Goal: Transaction & Acquisition: Book appointment/travel/reservation

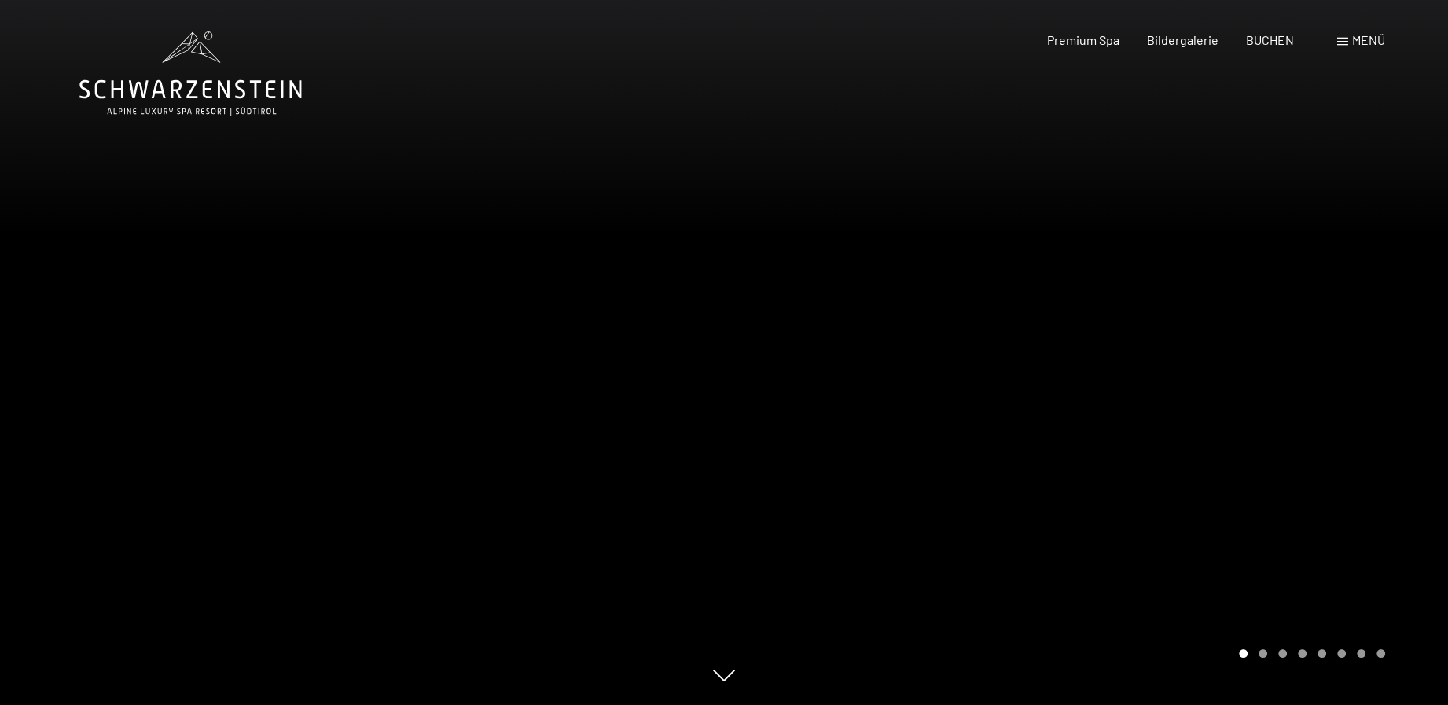
click at [1270, 655] on div "Carousel Pagination" at bounding box center [1310, 653] width 152 height 9
click at [1262, 655] on div "Carousel Page 2" at bounding box center [1263, 653] width 9 height 9
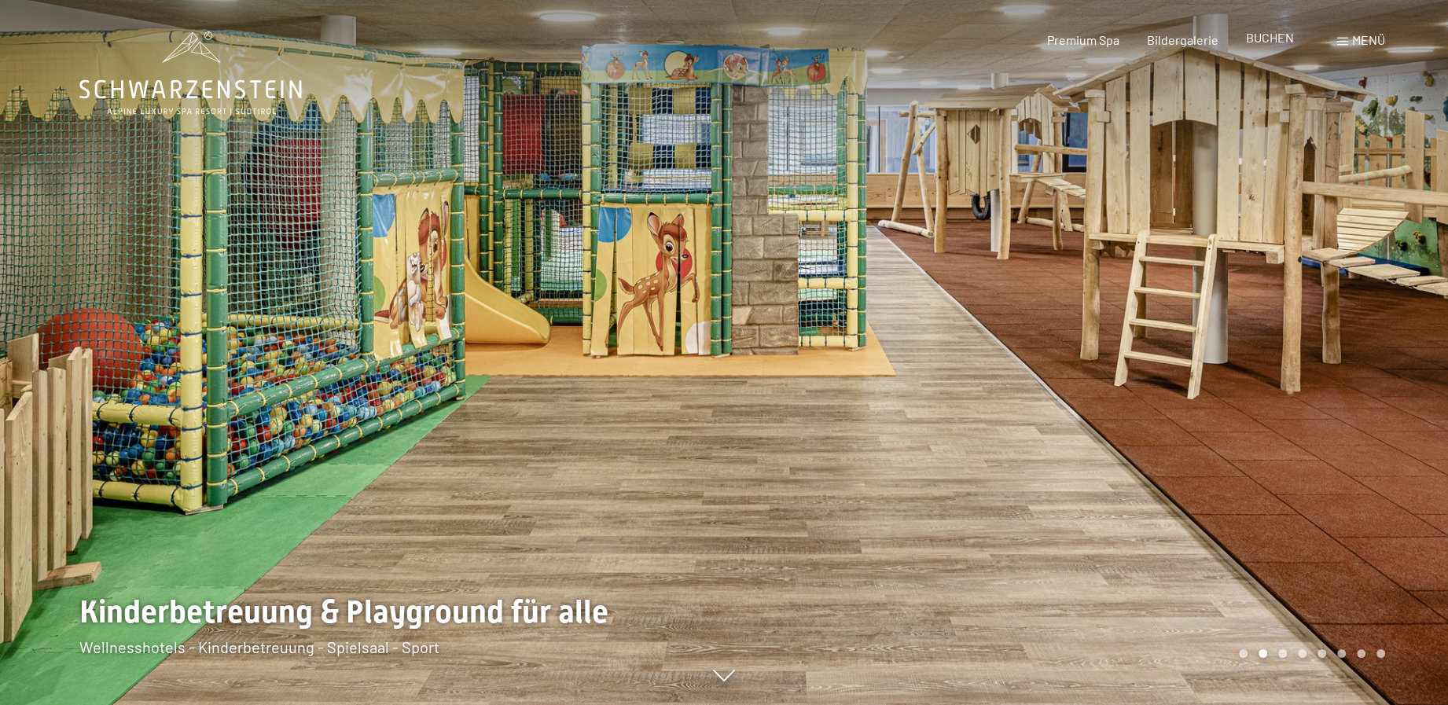
click at [1274, 47] on div "Premium Spa Bildergalerie BUCHEN" at bounding box center [1156, 39] width 330 height 17
click at [1281, 653] on div "Carousel Page 3" at bounding box center [1282, 653] width 9 height 9
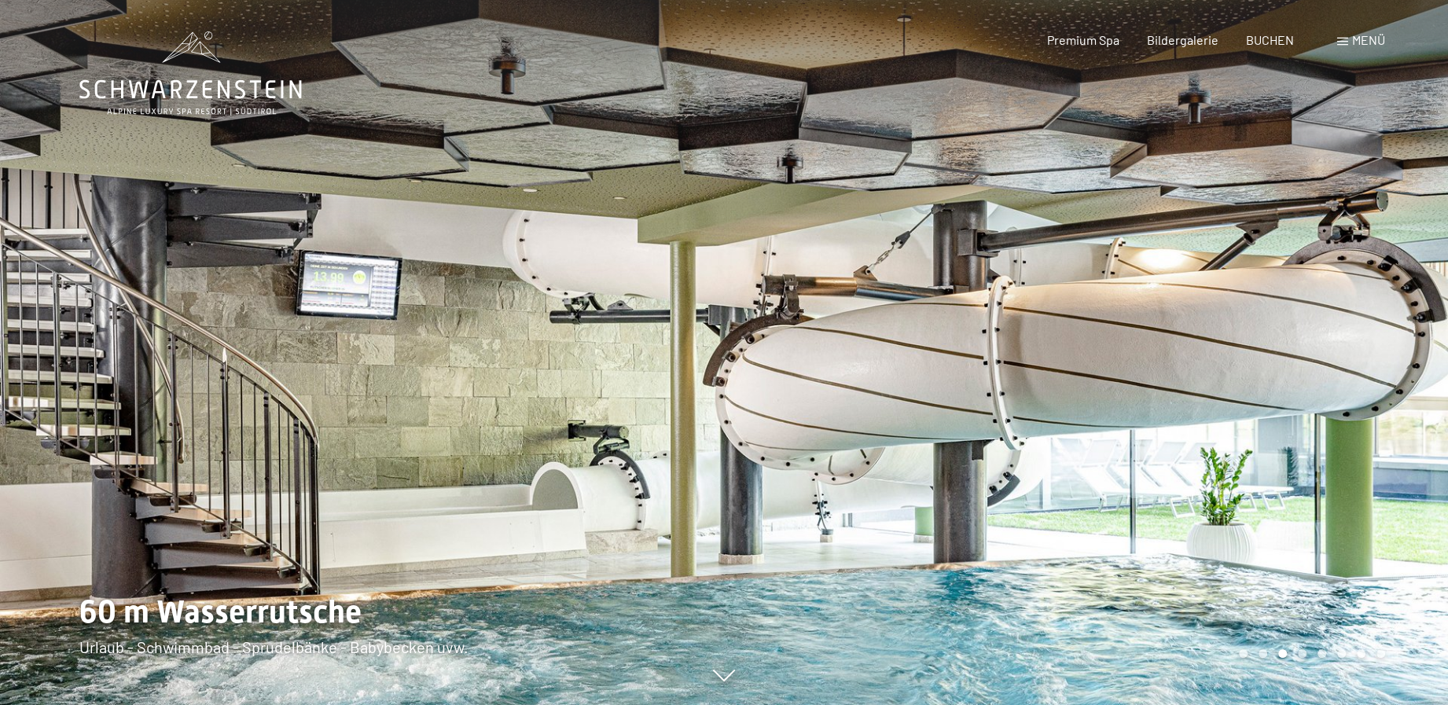
click at [1300, 653] on div "Carousel Page 4" at bounding box center [1302, 653] width 9 height 9
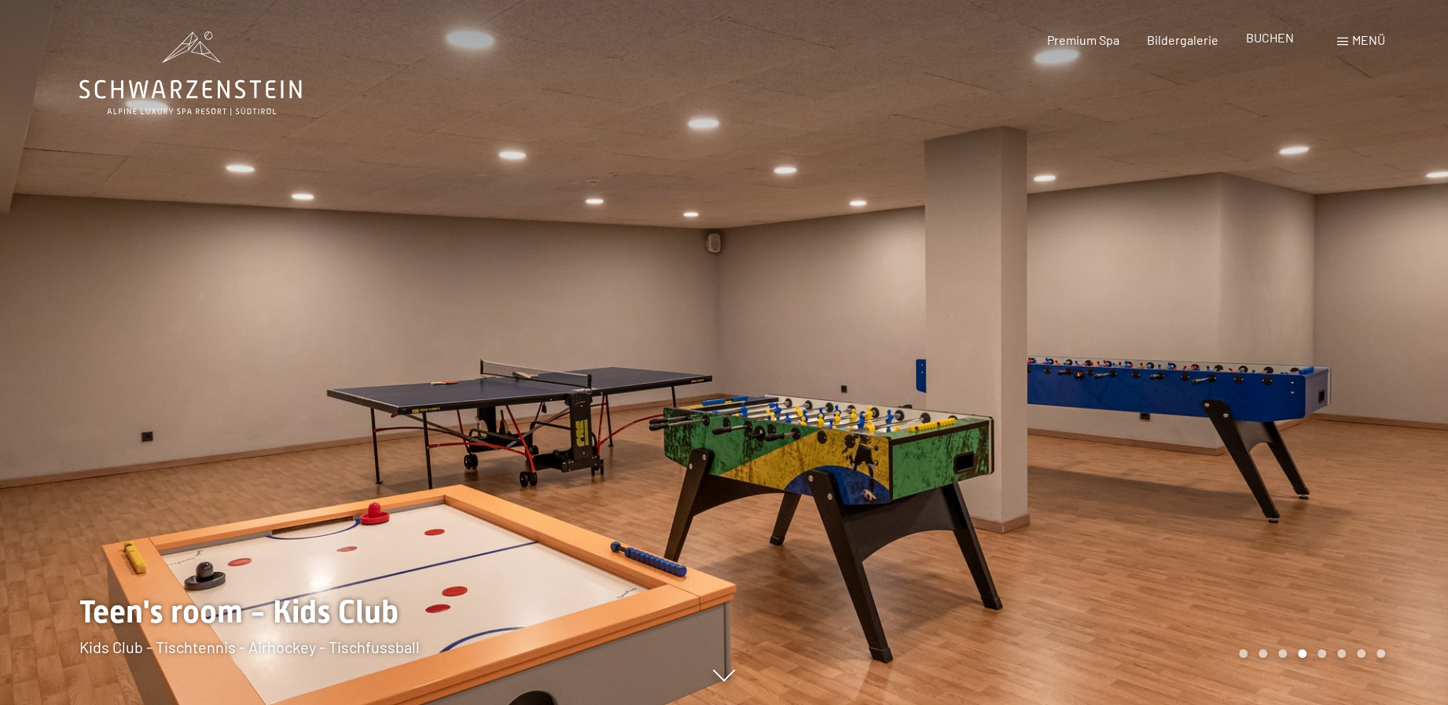
click at [1276, 39] on span "BUCHEN" at bounding box center [1270, 37] width 48 height 15
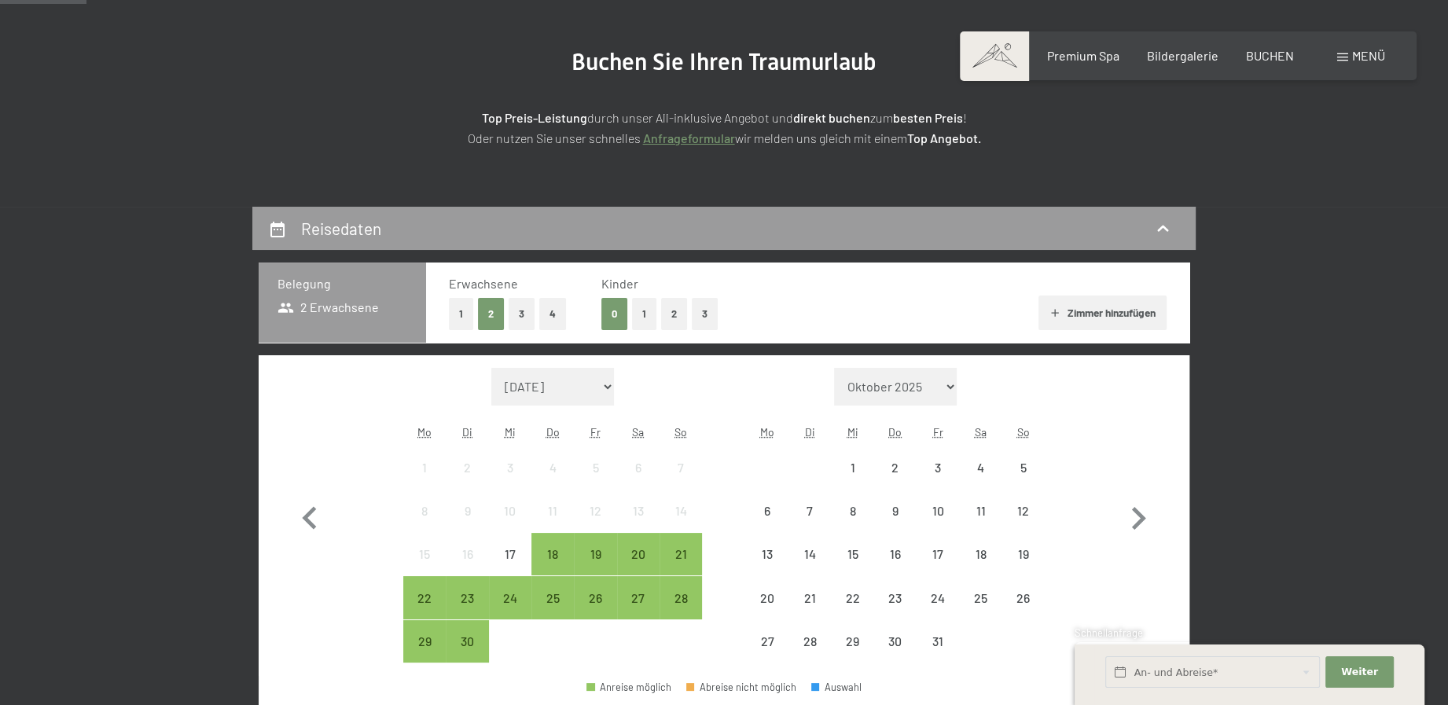
scroll to position [305, 0]
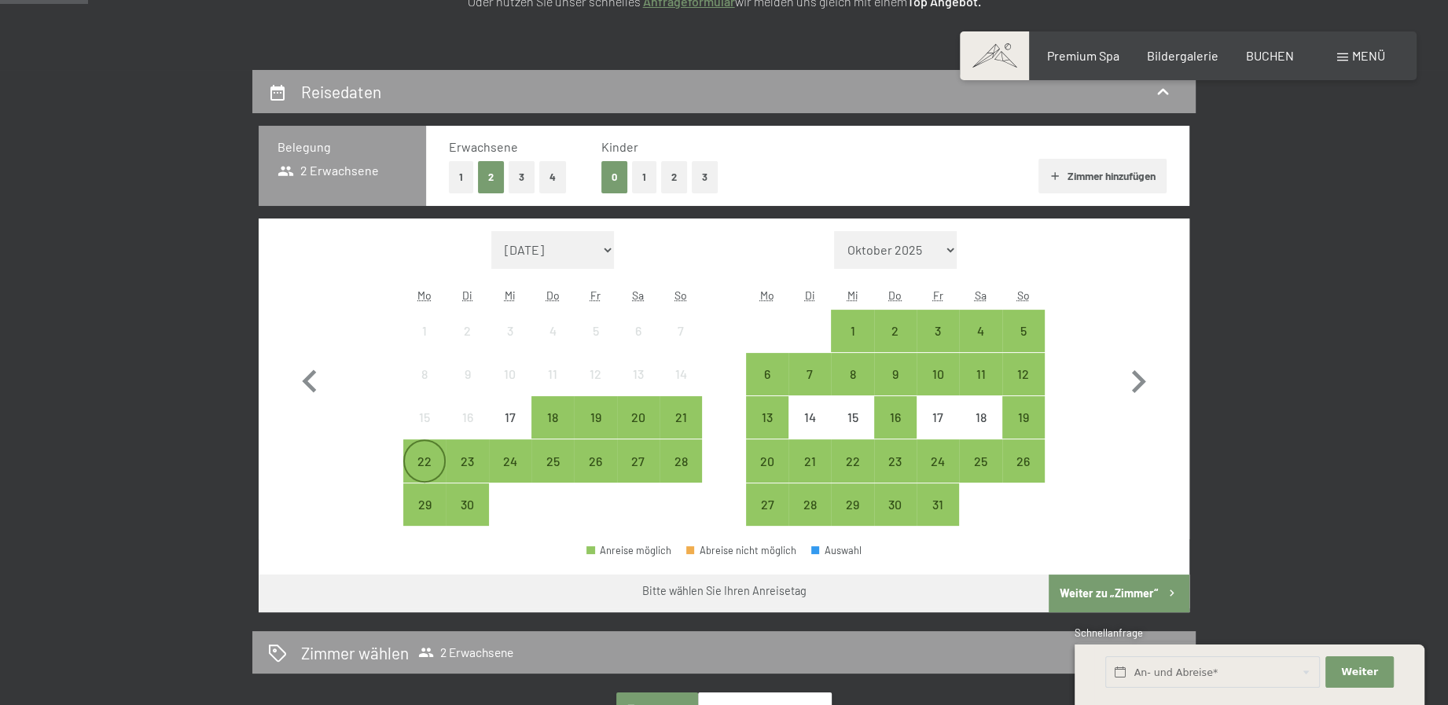
click at [417, 456] on div "22" at bounding box center [424, 474] width 39 height 39
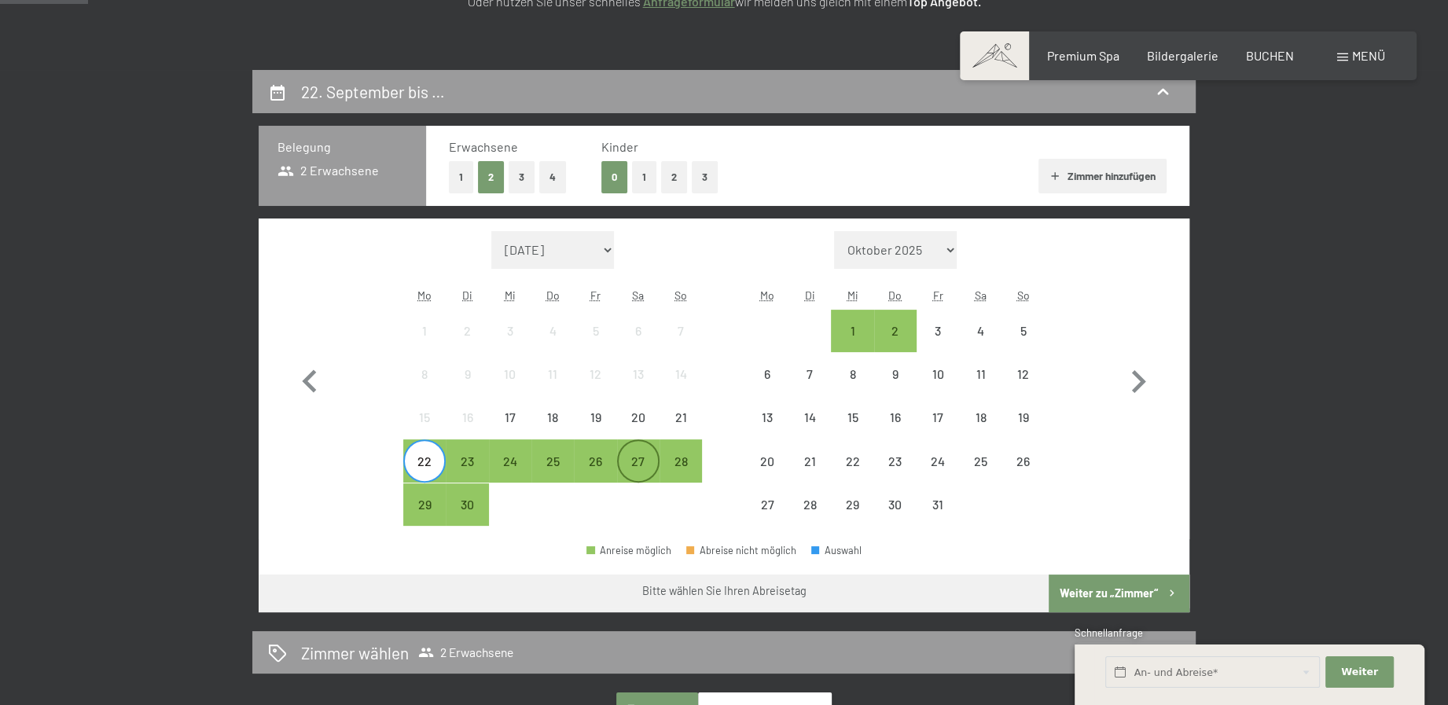
click at [621, 463] on div "27" at bounding box center [638, 474] width 39 height 39
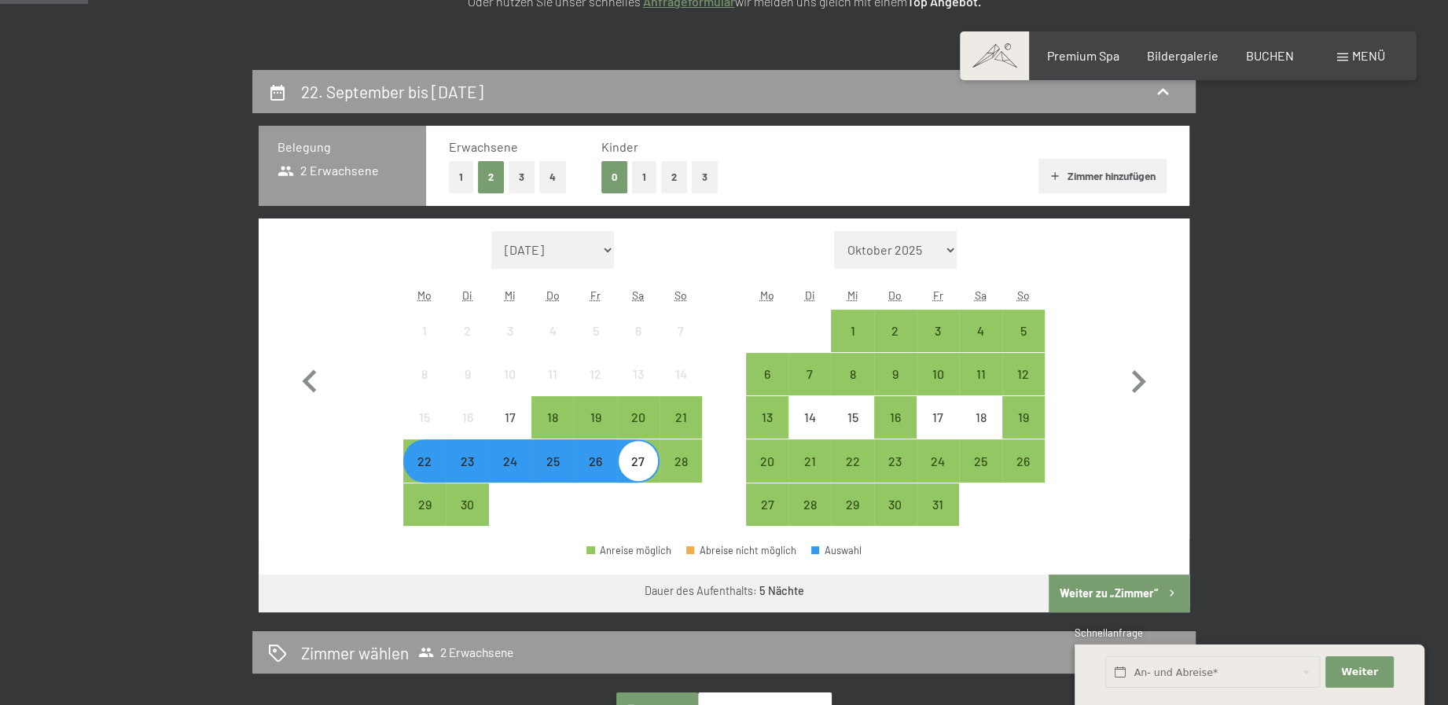
click at [653, 175] on button "1" at bounding box center [644, 177] width 24 height 32
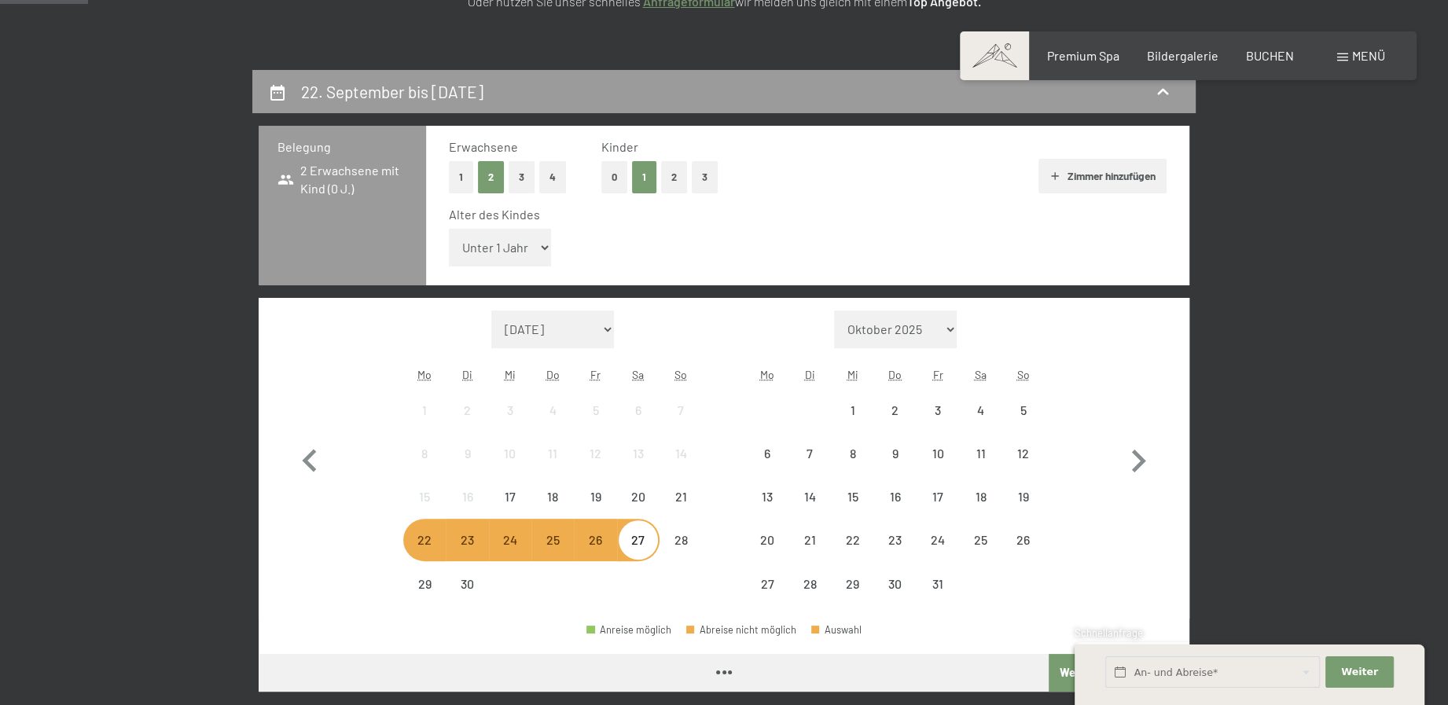
click at [506, 240] on select "Unter 1 Jahr 1 Jahr 2 Jahre 3 Jahre 4 Jahre 5 Jahre 6 Jahre 7 Jahre 8 Jahre 9 J…" at bounding box center [500, 248] width 102 height 38
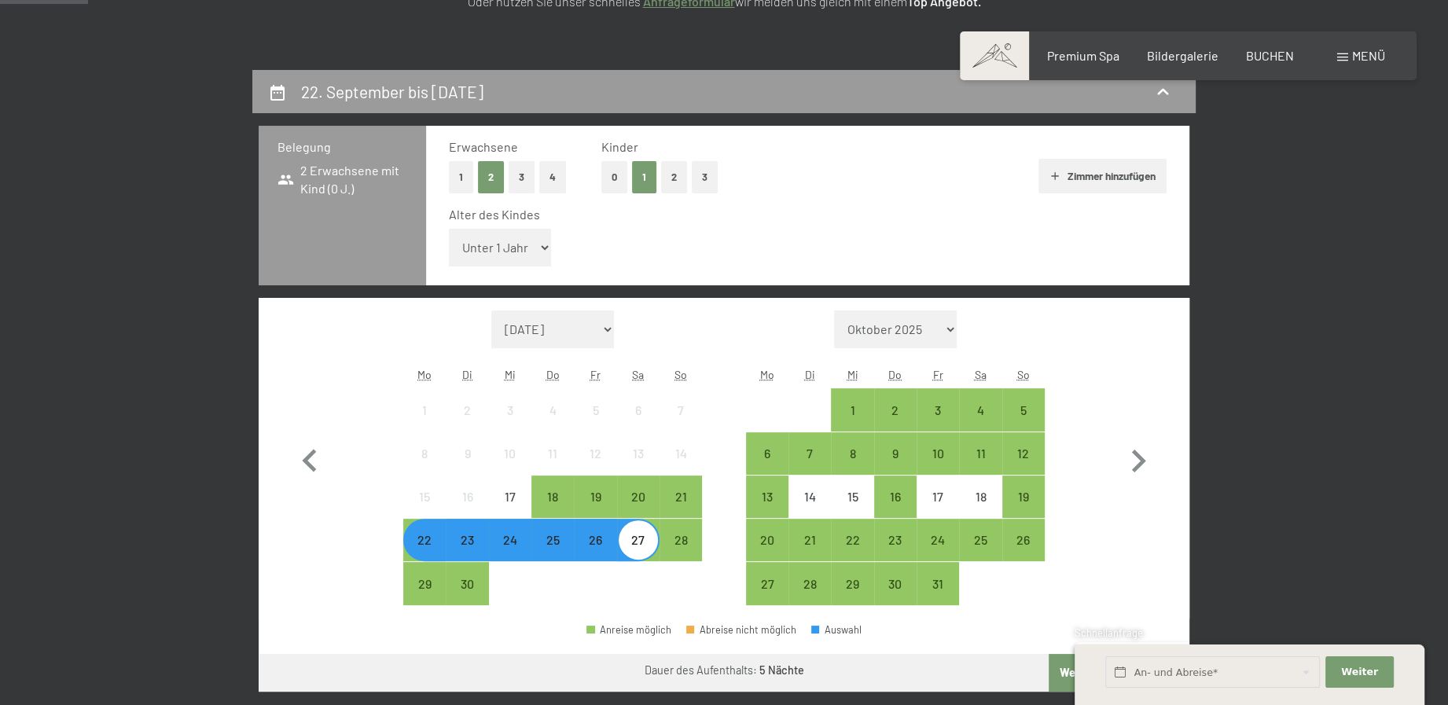
select select "2"
click at [449, 229] on select "Unter 1 Jahr 1 Jahr 2 Jahre 3 Jahre 4 Jahre 5 Jahre 6 Jahre 7 Jahre 8 Jahre 9 J…" at bounding box center [500, 248] width 102 height 38
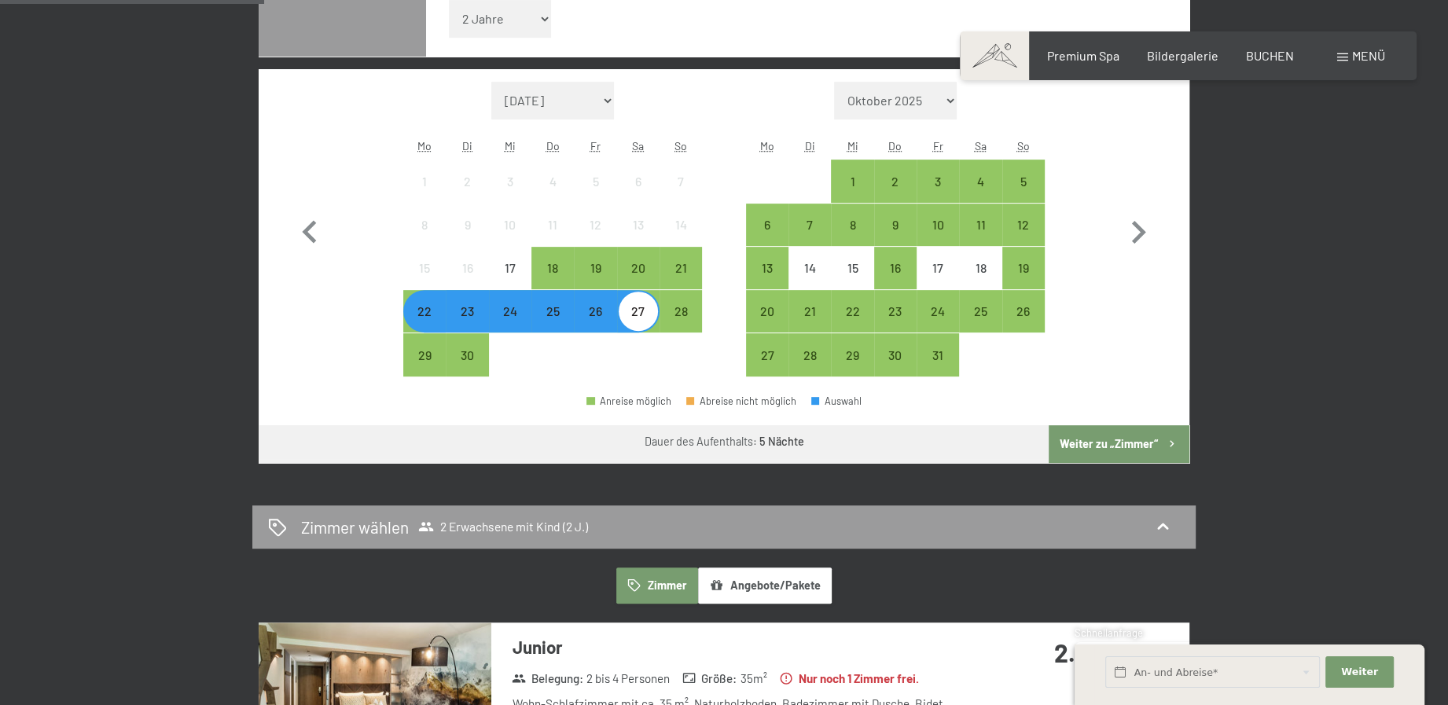
scroll to position [686, 0]
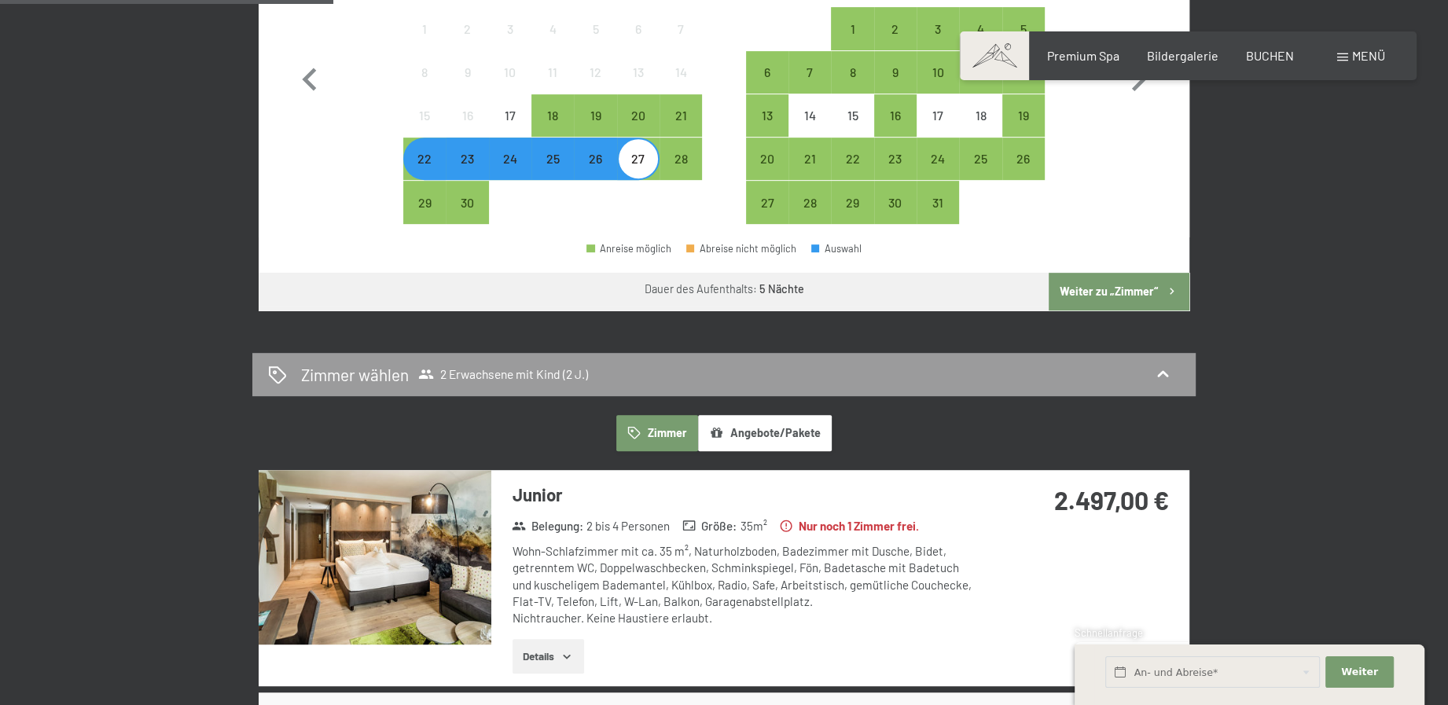
click at [1109, 292] on button "Weiter zu „Zimmer“" at bounding box center [1119, 292] width 141 height 38
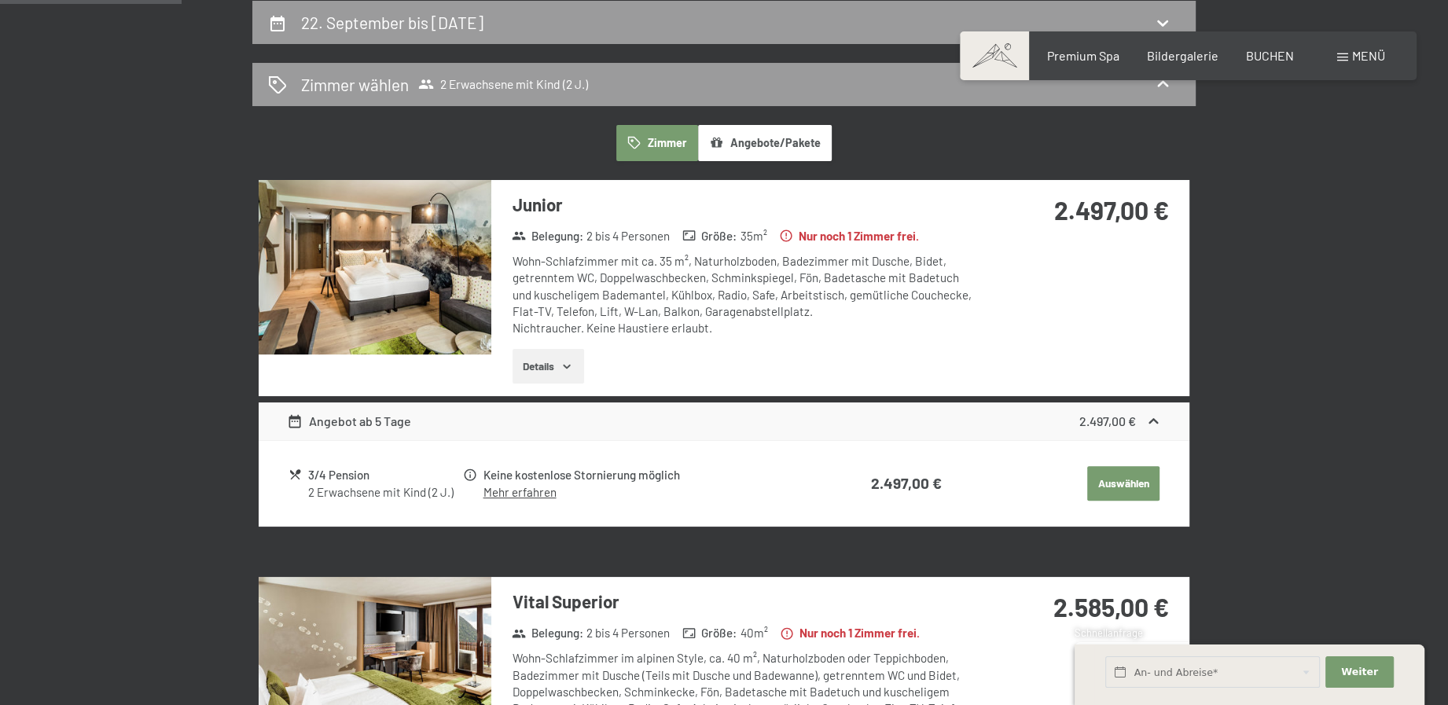
click at [560, 357] on button "Details" at bounding box center [549, 366] width 72 height 35
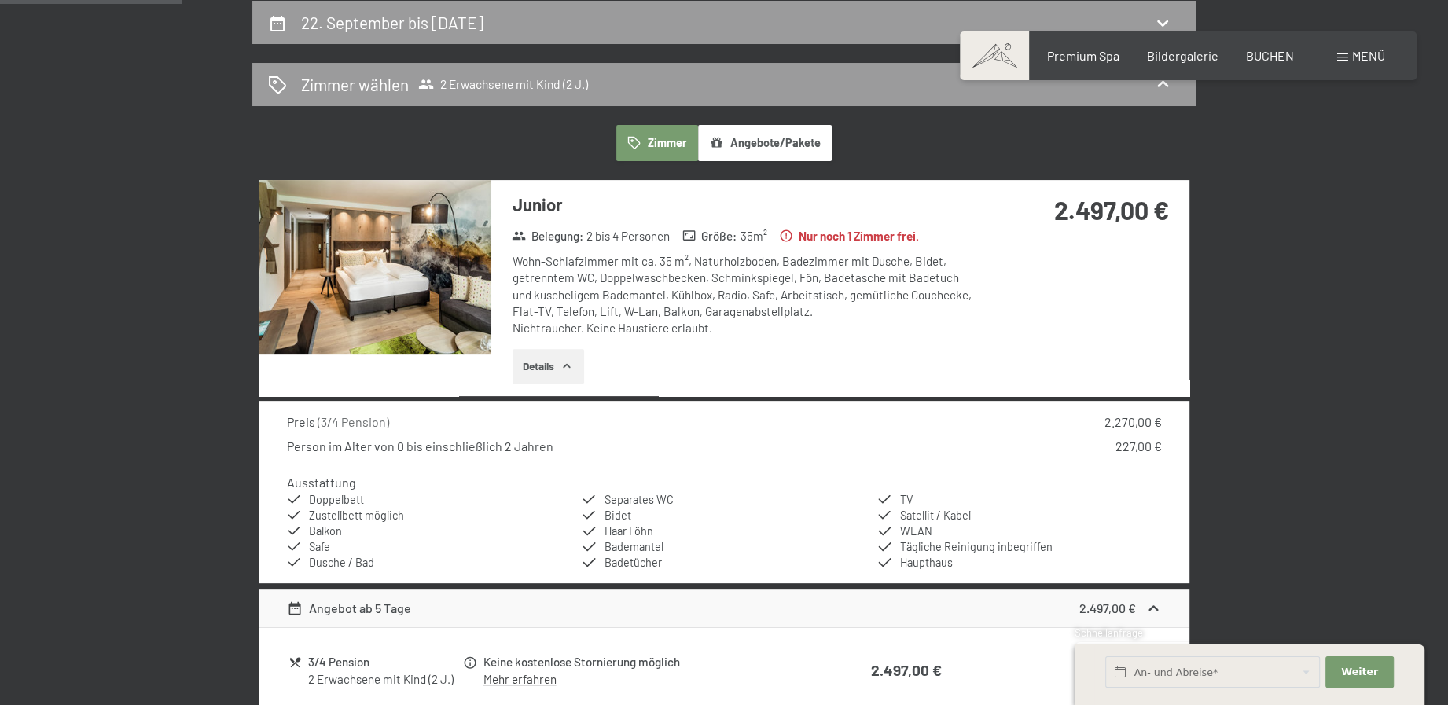
click at [560, 357] on button "Details" at bounding box center [549, 366] width 72 height 35
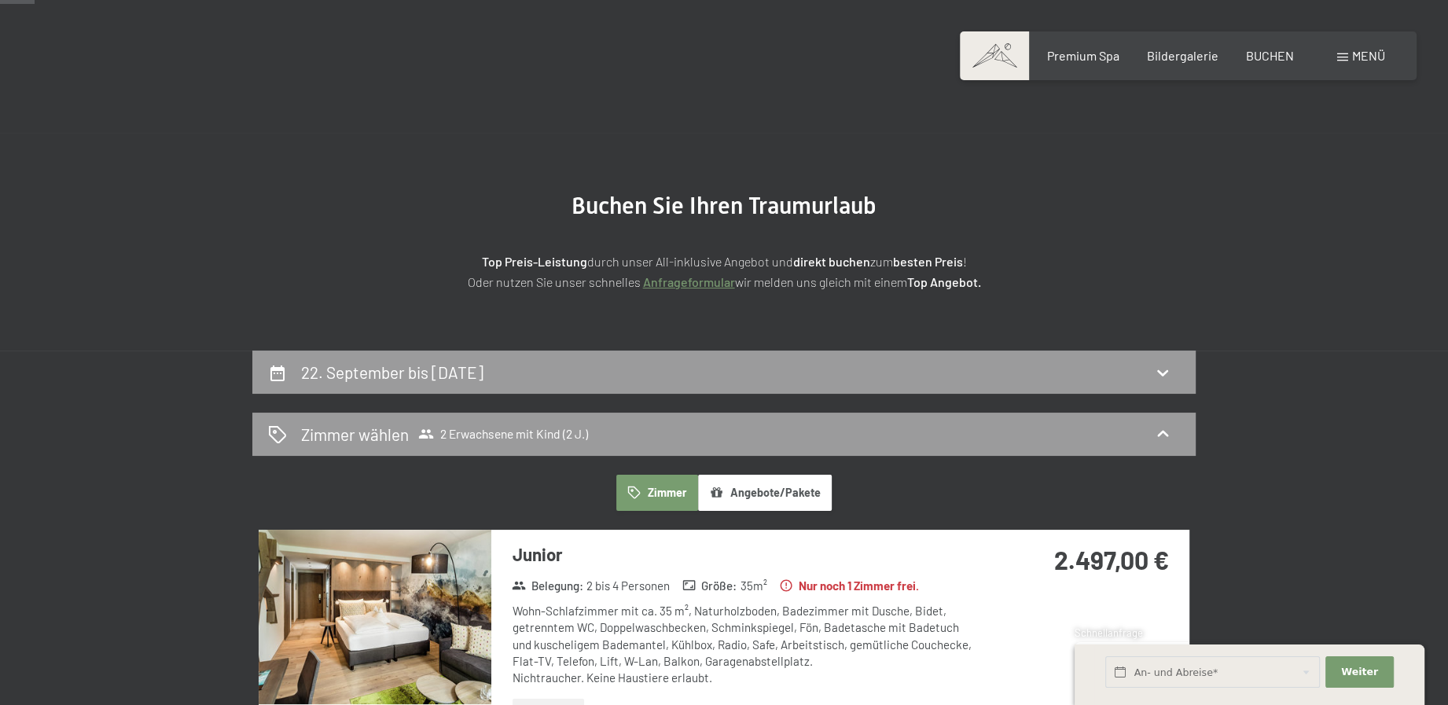
scroll to position [0, 0]
